Goal: Task Accomplishment & Management: Use online tool/utility

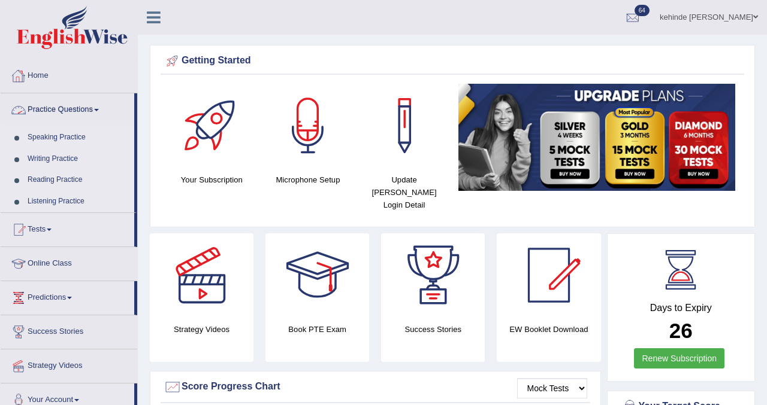
click at [50, 72] on link "Home" at bounding box center [69, 74] width 137 height 30
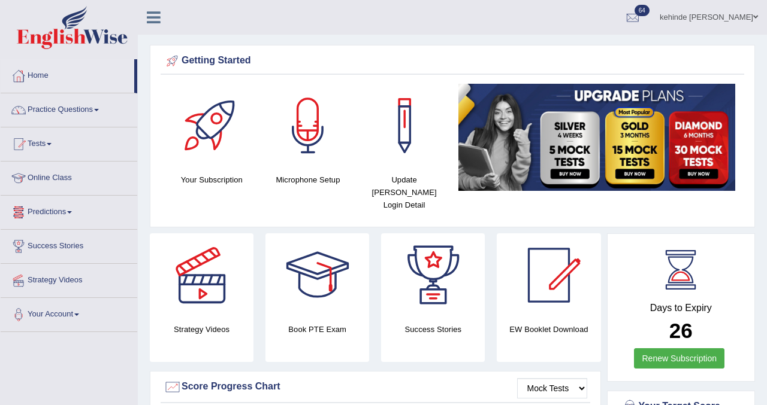
click at [51, 148] on link "Tests" at bounding box center [69, 143] width 137 height 30
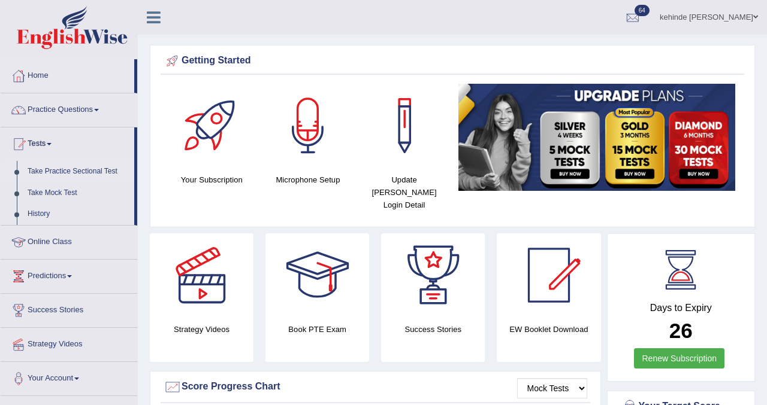
click at [65, 174] on link "Take Practice Sectional Test" at bounding box center [78, 172] width 112 height 22
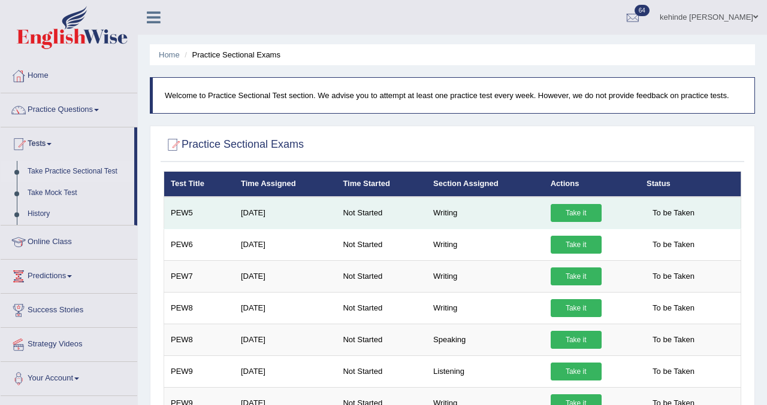
click at [573, 213] on link "Take it" at bounding box center [575, 213] width 51 height 18
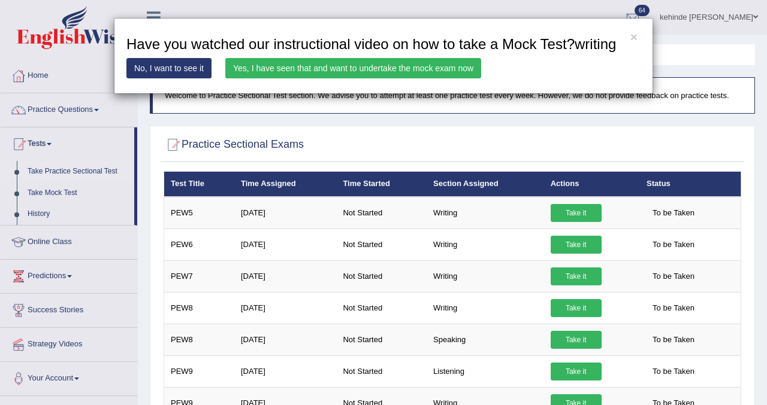
click at [426, 78] on link "Yes, I have seen that and want to undertake the mock exam now" at bounding box center [353, 68] width 256 height 20
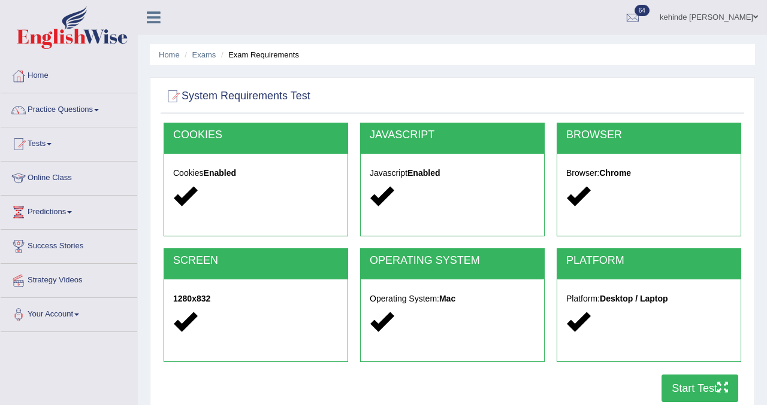
click at [683, 389] on button "Start Test" at bounding box center [699, 389] width 77 height 28
